Goal: Transaction & Acquisition: Purchase product/service

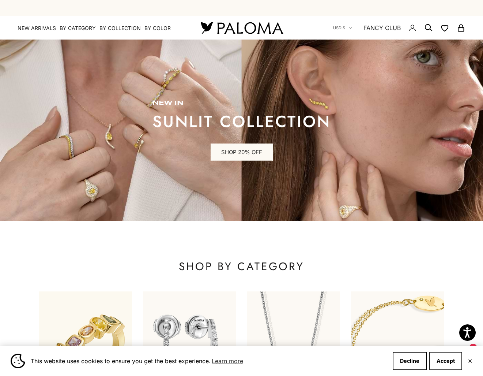
click at [451, 363] on button "Accept" at bounding box center [445, 360] width 33 height 18
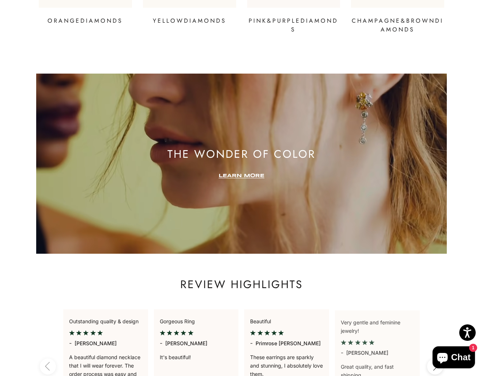
scroll to position [1112, 0]
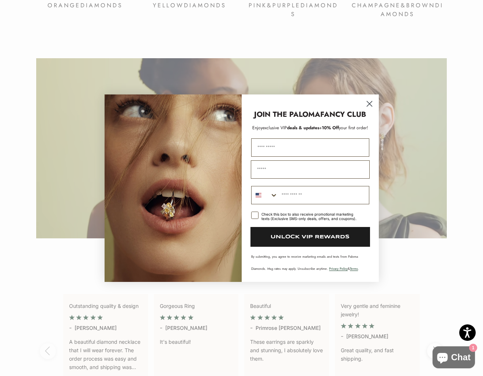
click at [369, 104] on icon "Close dialog" at bounding box center [369, 103] width 5 height 5
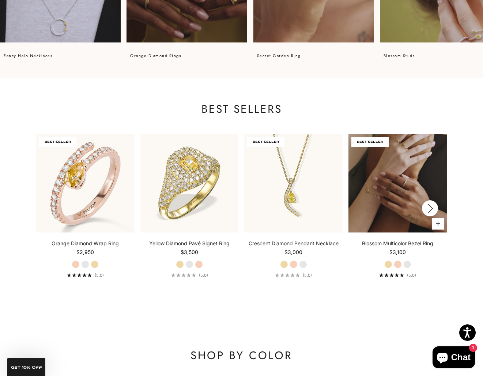
scroll to position [578, 0]
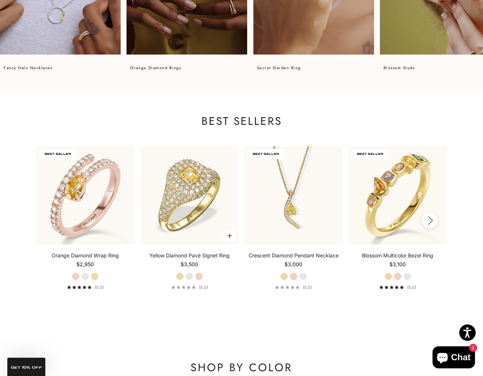
click at [191, 278] on label "White Gold" at bounding box center [189, 276] width 8 height 8
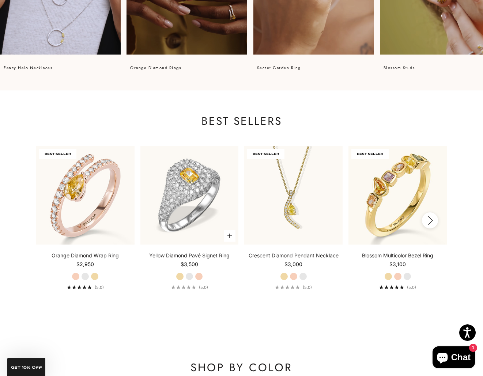
click at [201, 279] on fieldset "Yellow Gold White Gold Rose Gold" at bounding box center [189, 276] width 27 height 8
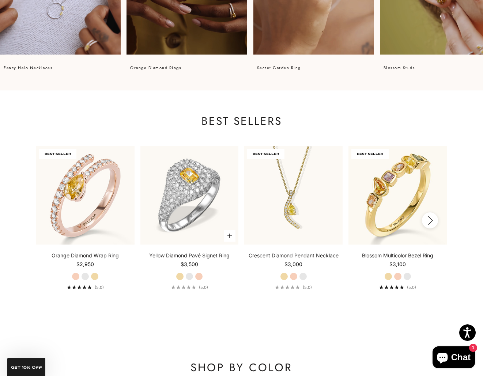
click at [199, 277] on label "Rose Gold" at bounding box center [199, 276] width 8 height 8
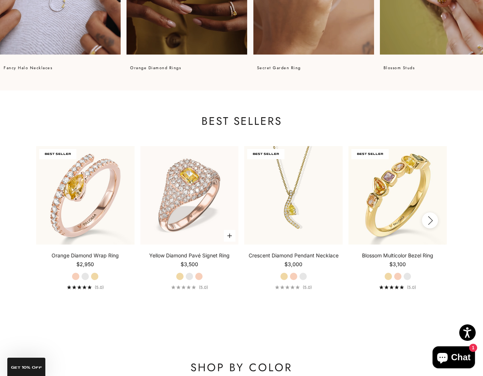
click at [188, 275] on label "White Gold" at bounding box center [189, 276] width 8 height 8
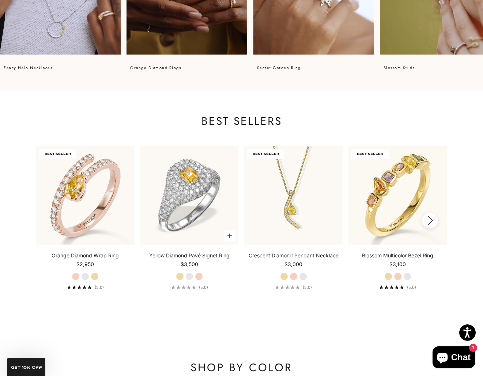
click at [177, 278] on label "Yellow Gold" at bounding box center [180, 276] width 8 height 8
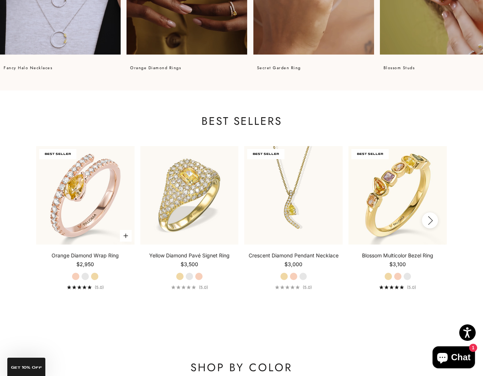
click at [86, 279] on label "White Gold" at bounding box center [85, 276] width 8 height 8
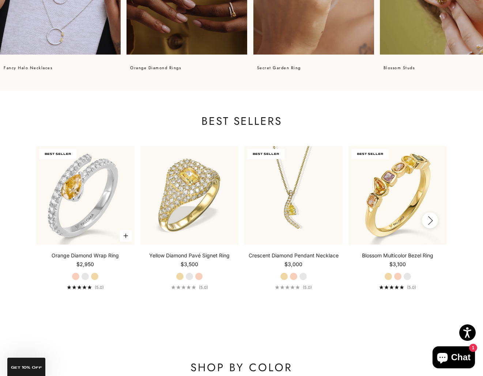
click at [96, 276] on label "Yellow Gold" at bounding box center [95, 276] width 8 height 8
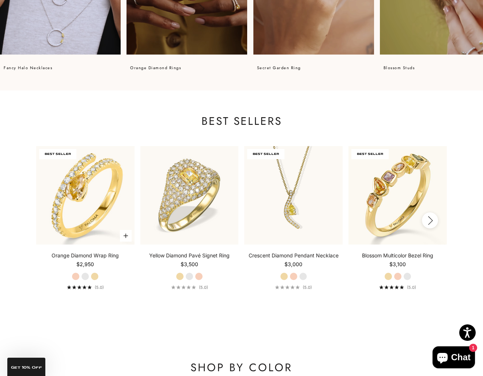
click at [84, 276] on label "White Gold" at bounding box center [85, 276] width 8 height 8
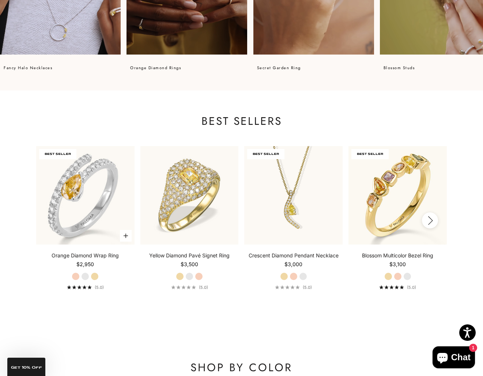
click at [77, 276] on label "Rose Gold" at bounding box center [76, 276] width 8 height 8
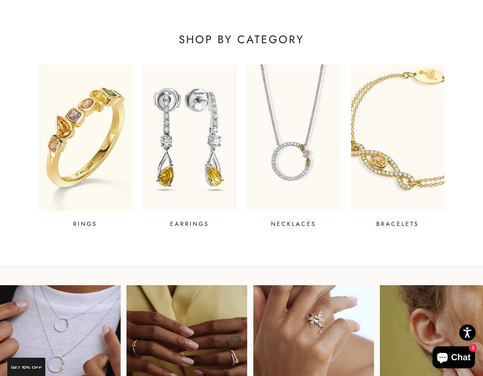
scroll to position [212, 0]
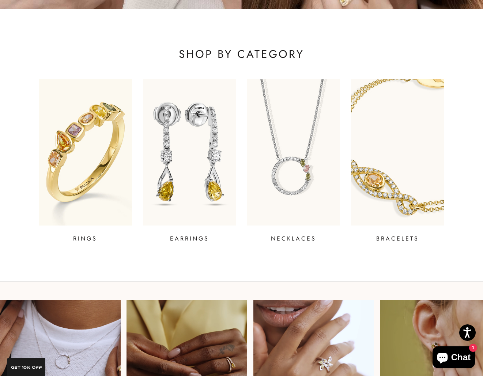
click at [403, 238] on p "BRACELETS" at bounding box center [397, 238] width 43 height 9
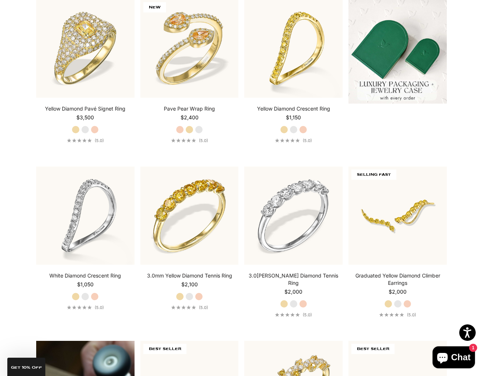
scroll to position [312, 0]
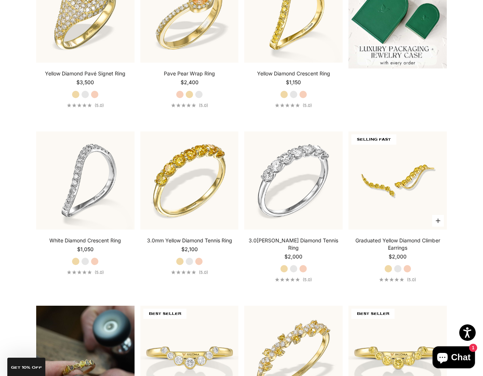
click at [399, 270] on label "White Gold" at bounding box center [398, 268] width 8 height 8
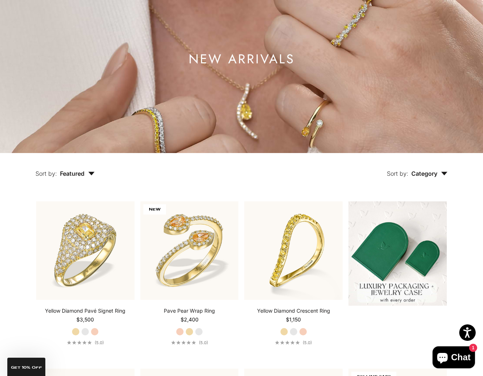
scroll to position [130, 0]
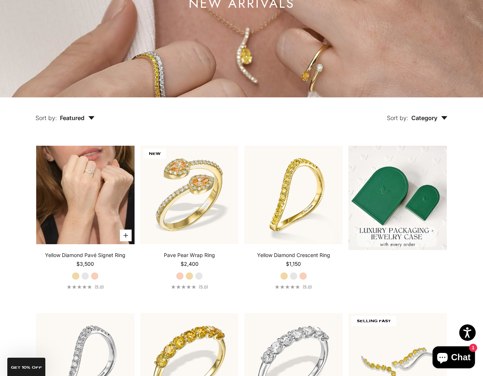
click at [61, 199] on video "#YellowGold\a#WhiteGold\a#RoseGold" at bounding box center [85, 195] width 98 height 98
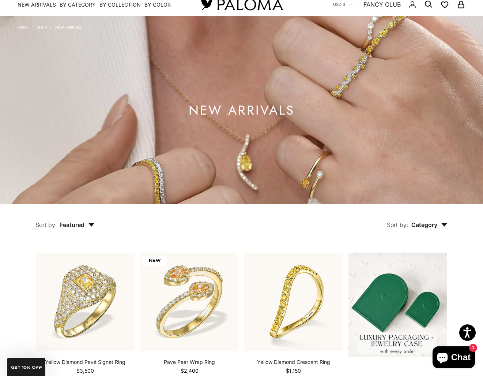
scroll to position [-1, 0]
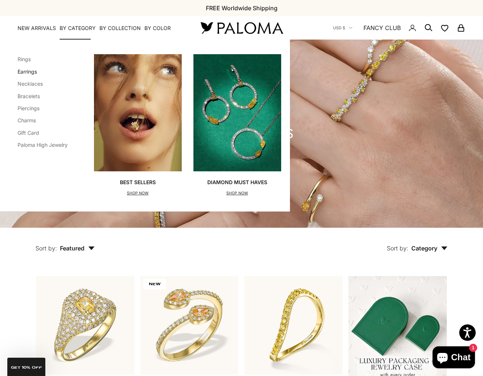
click at [32, 72] on link "Earrings" at bounding box center [27, 71] width 19 height 6
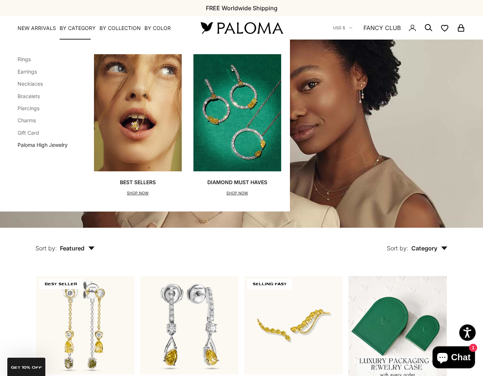
click at [56, 144] on link "Paloma High Jewelry" at bounding box center [43, 145] width 50 height 6
